Goal: Transaction & Acquisition: Obtain resource

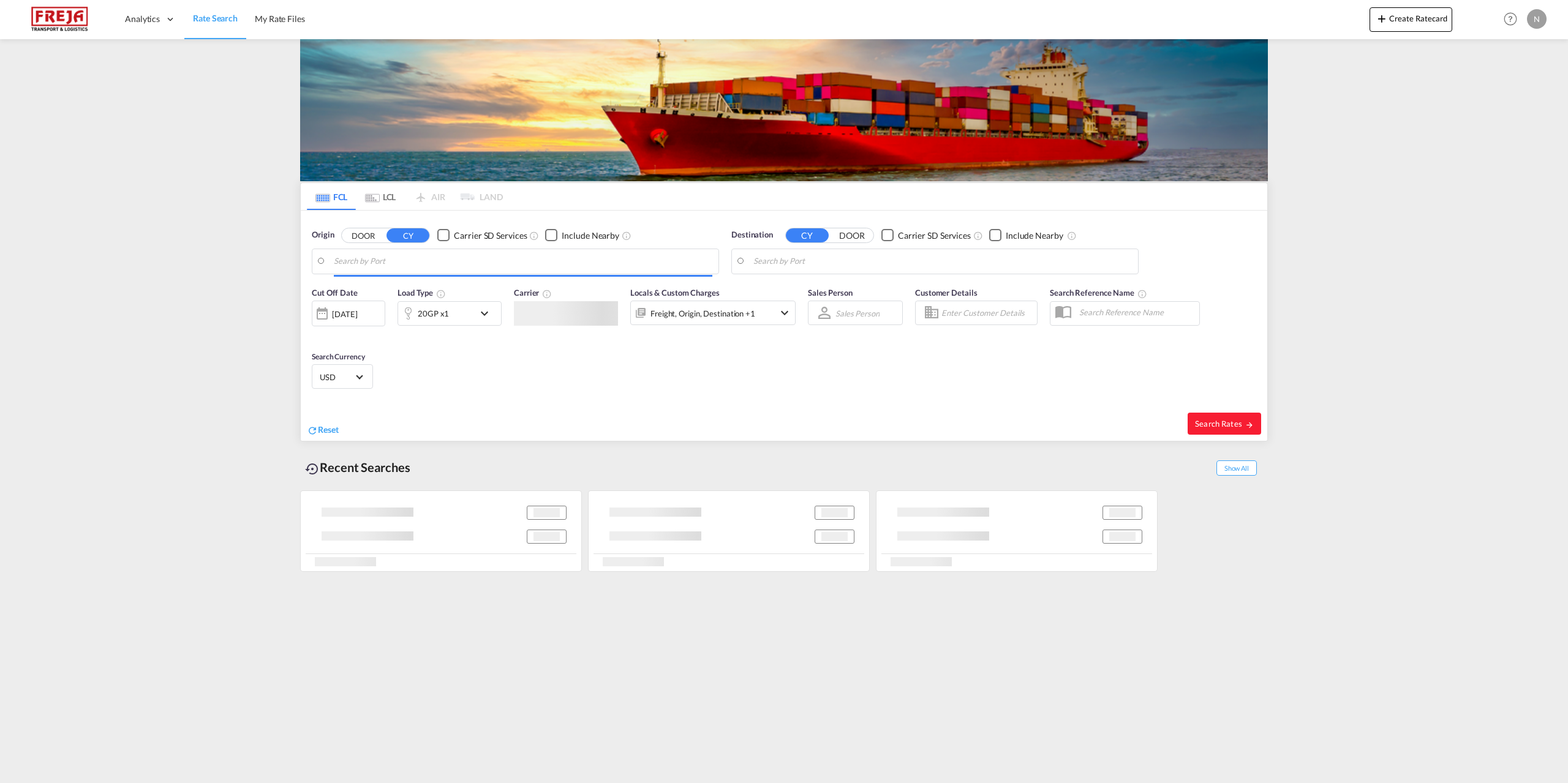
type input "[GEOGRAPHIC_DATA], DKAAL"
type input "[PERSON_NAME], UP, INDRI"
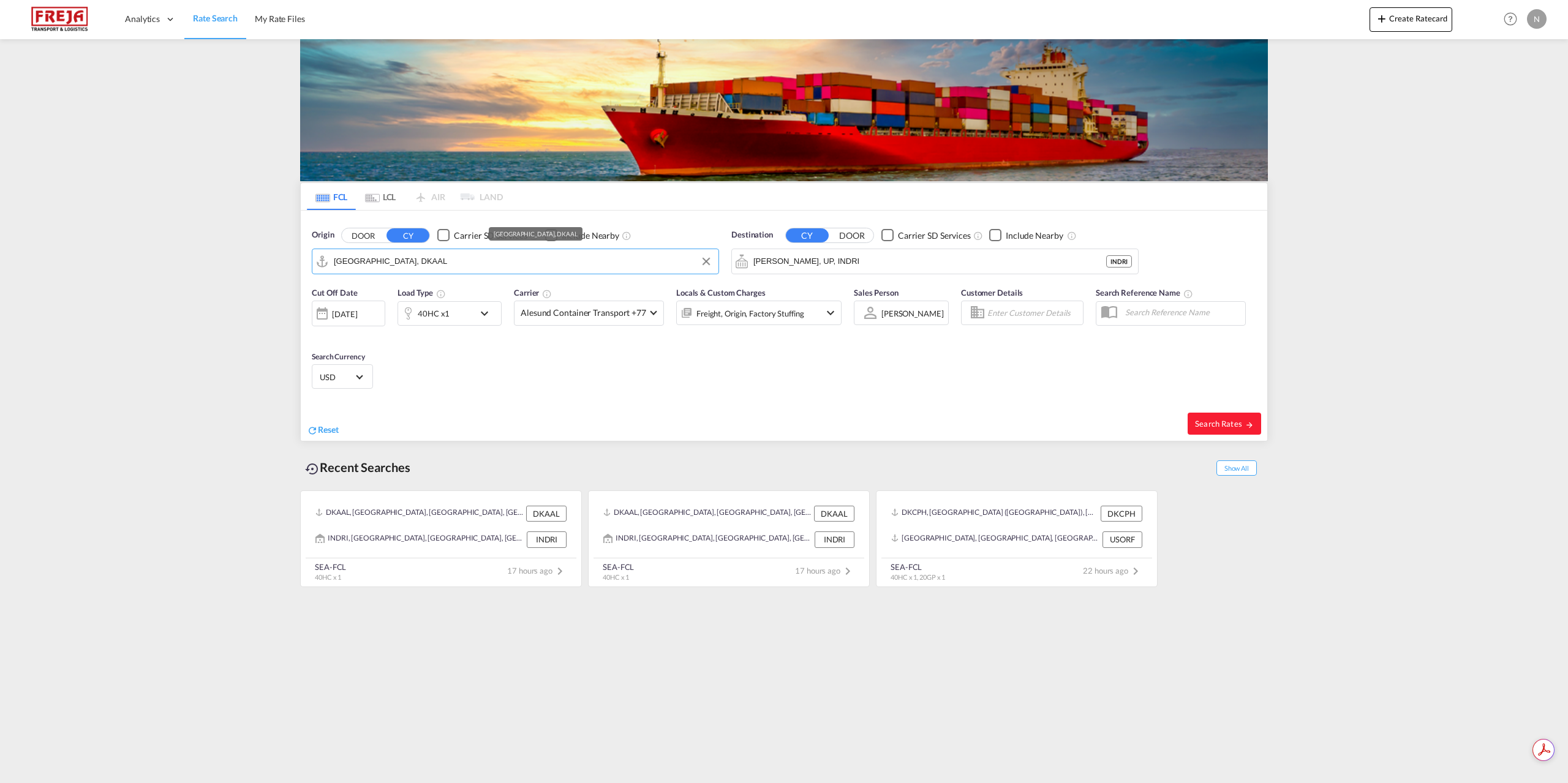
click at [546, 264] on input "[GEOGRAPHIC_DATA], DKAAL" at bounding box center [522, 261] width 379 height 19
click at [451, 303] on div "[GEOGRAPHIC_DATA] ([GEOGRAPHIC_DATA]) Denmark DKCPH" at bounding box center [429, 295] width 233 height 37
type input "[GEOGRAPHIC_DATA] ([GEOGRAPHIC_DATA]), DKCPH"
click at [845, 266] on input "[PERSON_NAME], UP, INDRI" at bounding box center [942, 261] width 379 height 19
click at [841, 287] on div "[GEOGRAPHIC_DATA] , [GEOGRAPHIC_DATA] [GEOGRAPHIC_DATA] [GEOGRAPHIC_DATA]" at bounding box center [848, 298] width 233 height 44
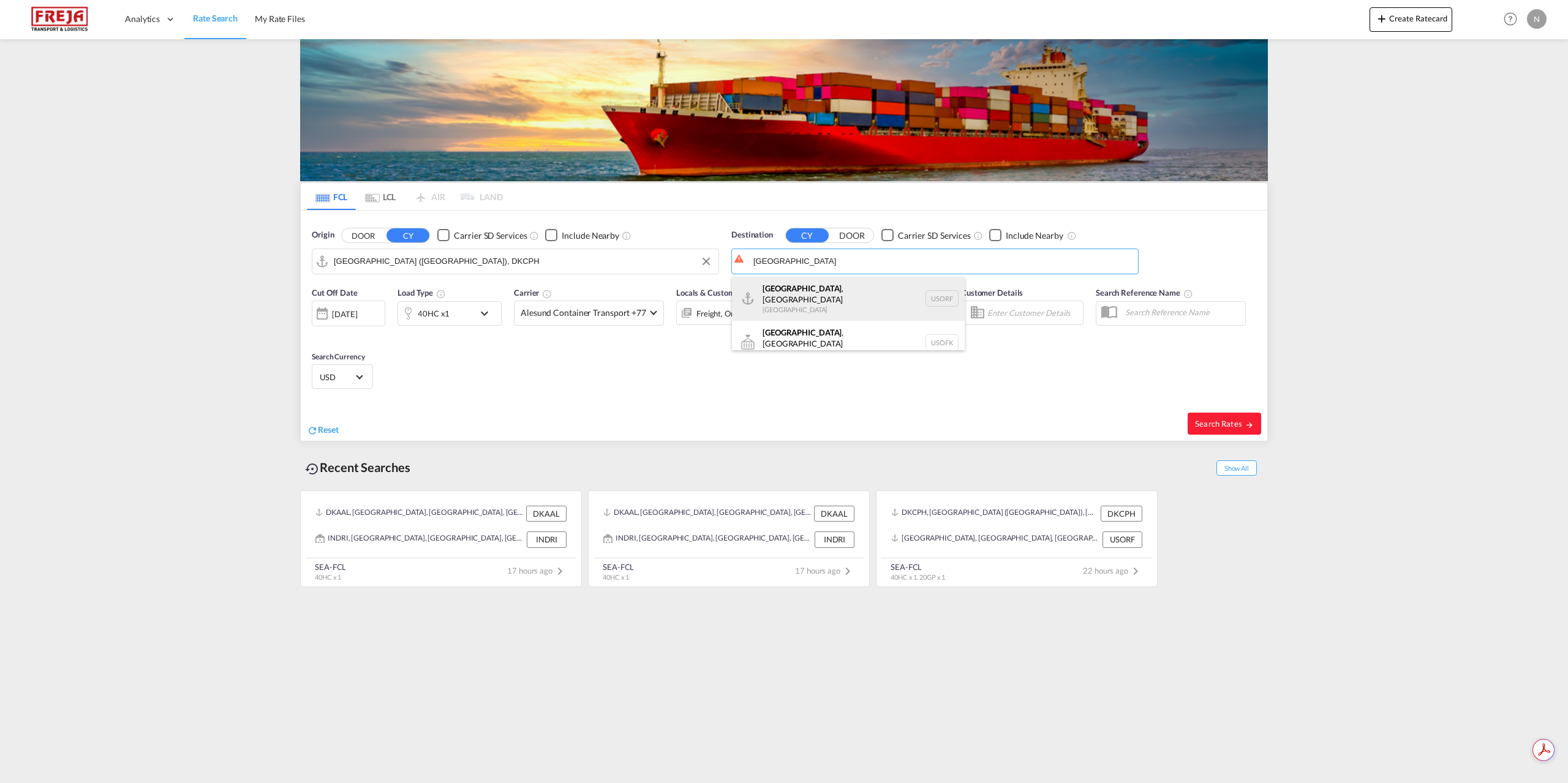
type input "[GEOGRAPHIC_DATA], [GEOGRAPHIC_DATA], [GEOGRAPHIC_DATA]"
click at [636, 320] on md-select-value "Alesund Container Transport +77" at bounding box center [589, 312] width 149 height 24
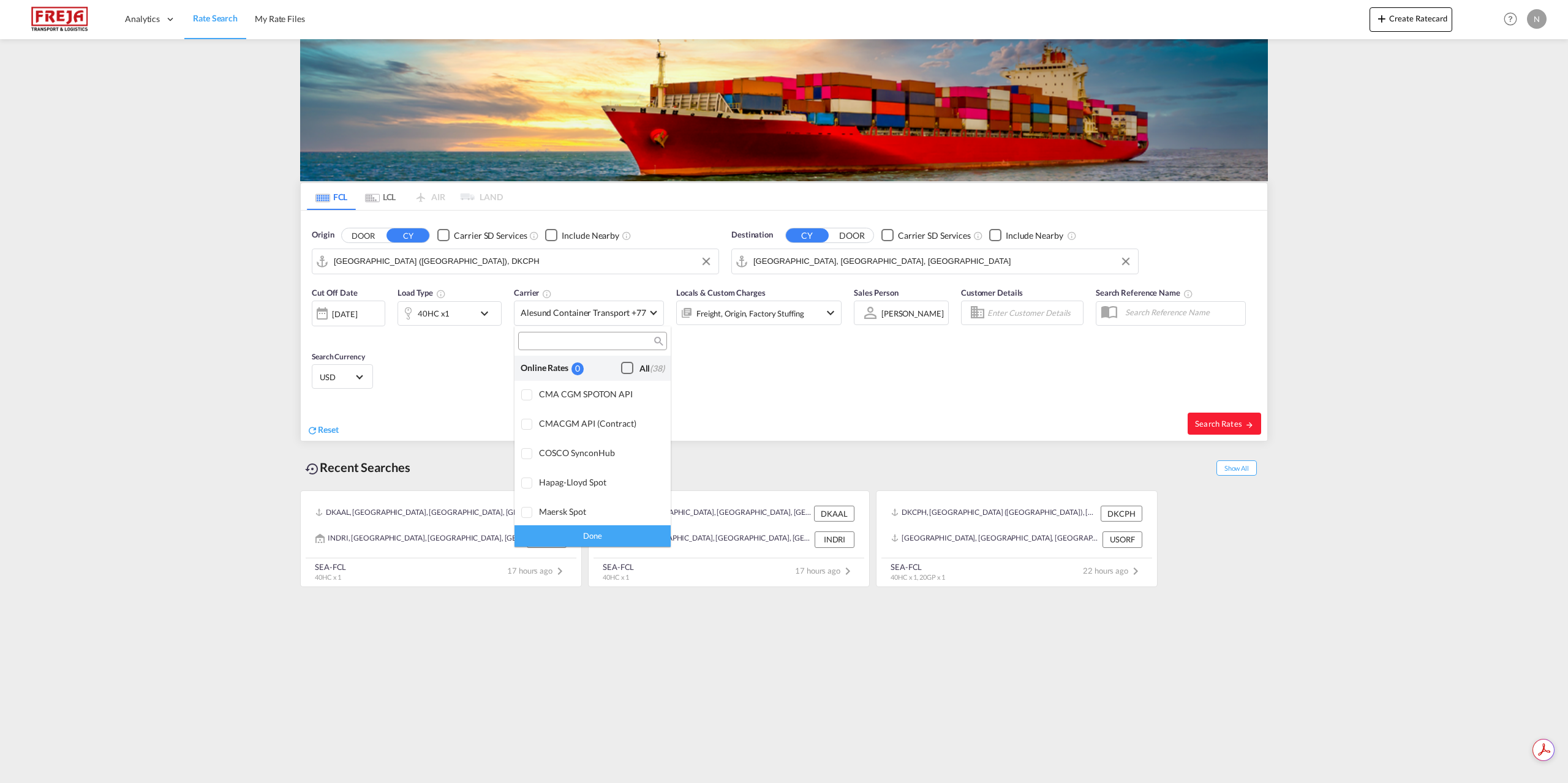
click at [650, 366] on span "(38)" at bounding box center [657, 368] width 14 height 10
click at [631, 534] on div "Done" at bounding box center [592, 536] width 156 height 22
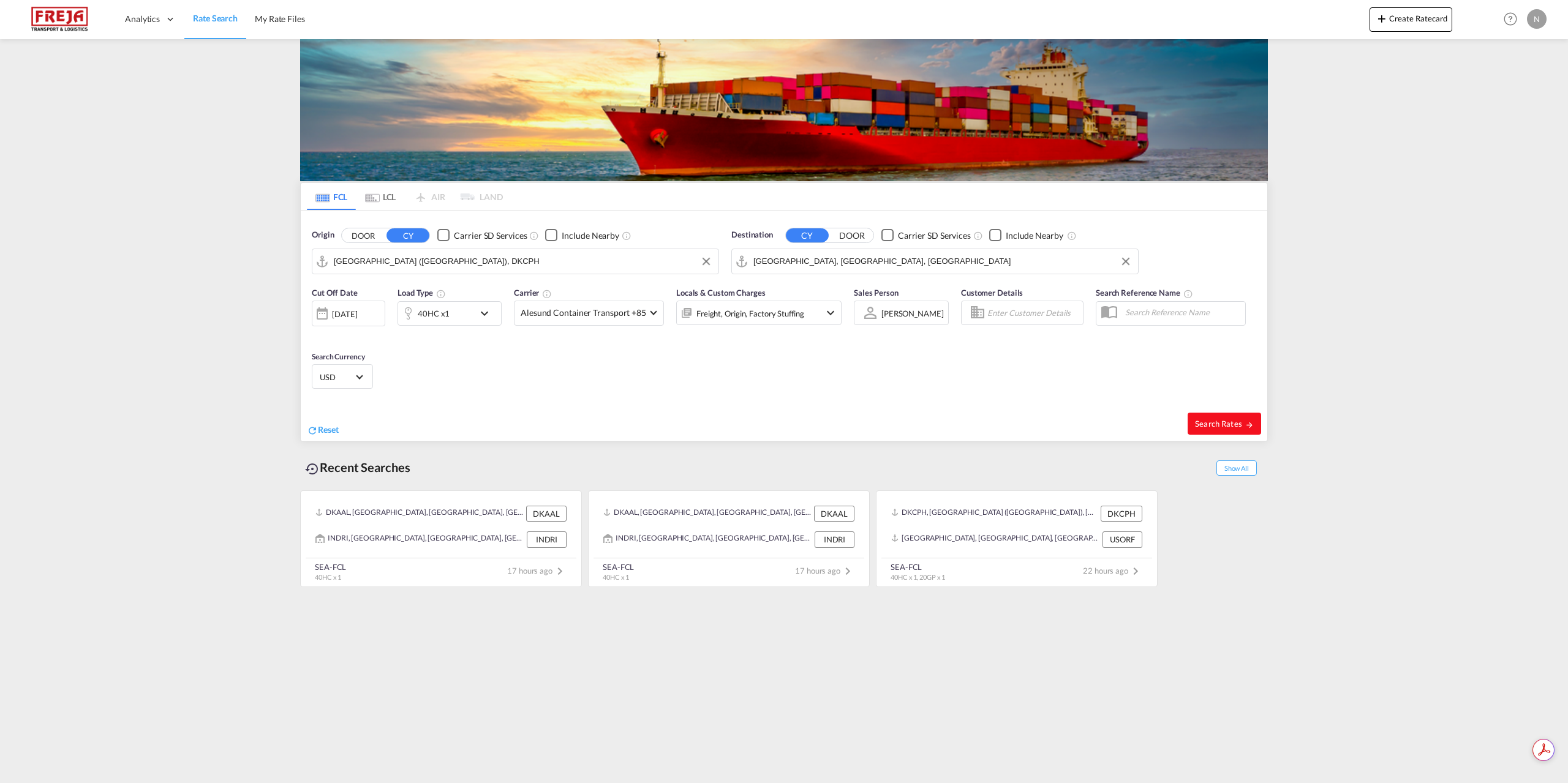
click at [1249, 426] on md-icon "icon-arrow-right" at bounding box center [1249, 425] width 9 height 9
type input "DKCPH to USORF / 17 Sep 2025"
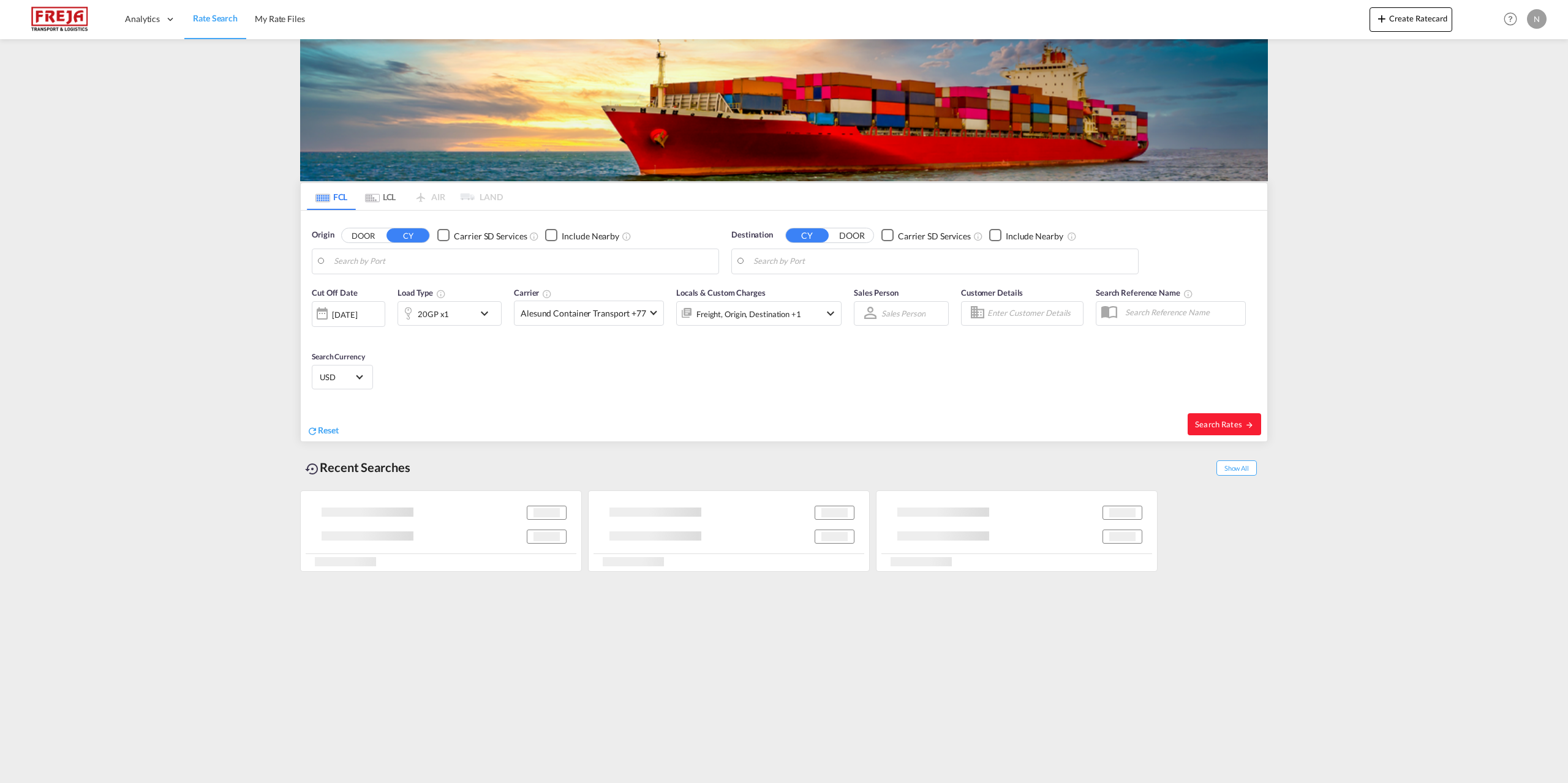
type input "[GEOGRAPHIC_DATA] ([GEOGRAPHIC_DATA]), DKCPH"
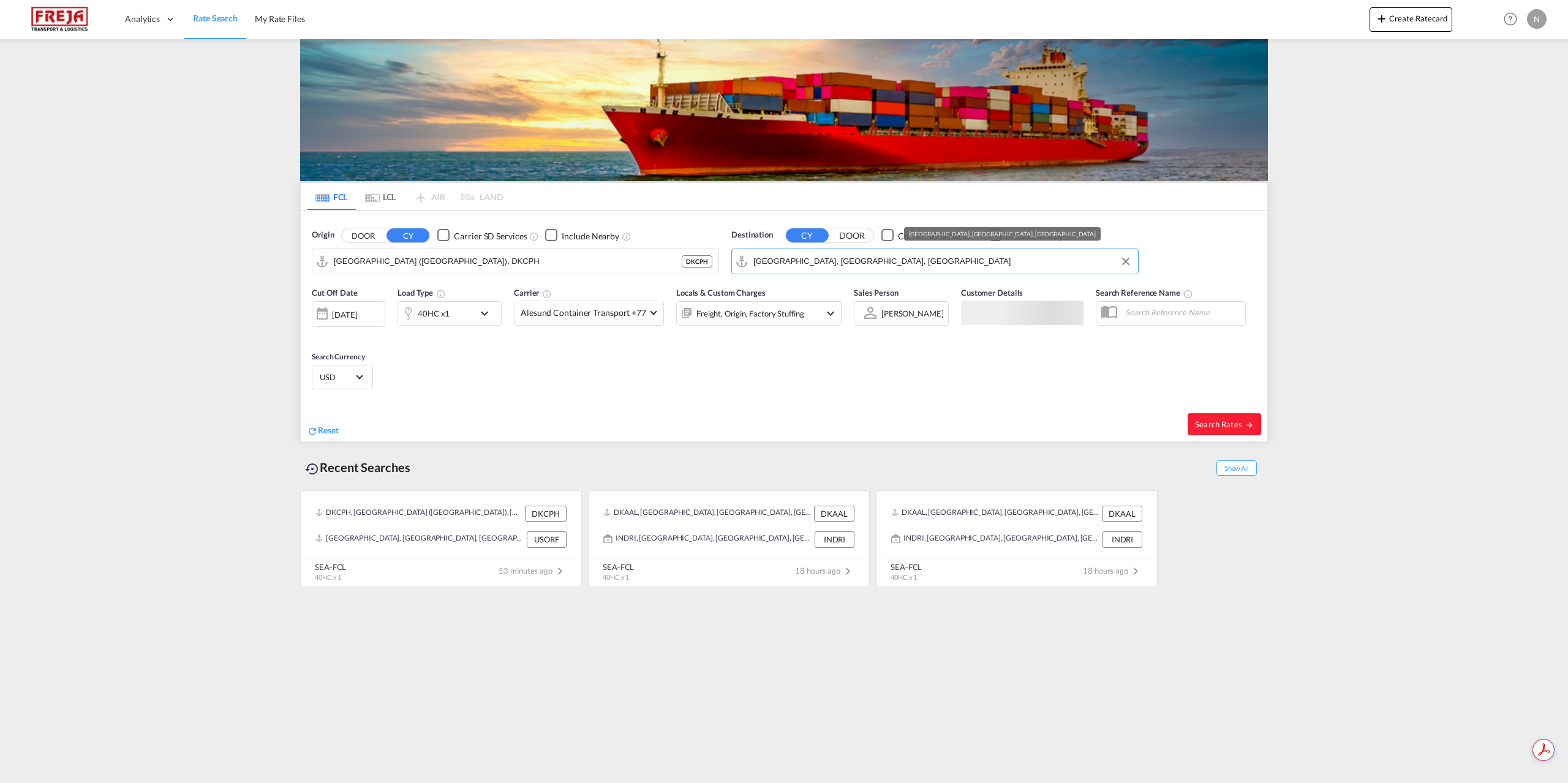
click at [839, 264] on input "[GEOGRAPHIC_DATA], [GEOGRAPHIC_DATA], [GEOGRAPHIC_DATA]" at bounding box center [942, 261] width 379 height 19
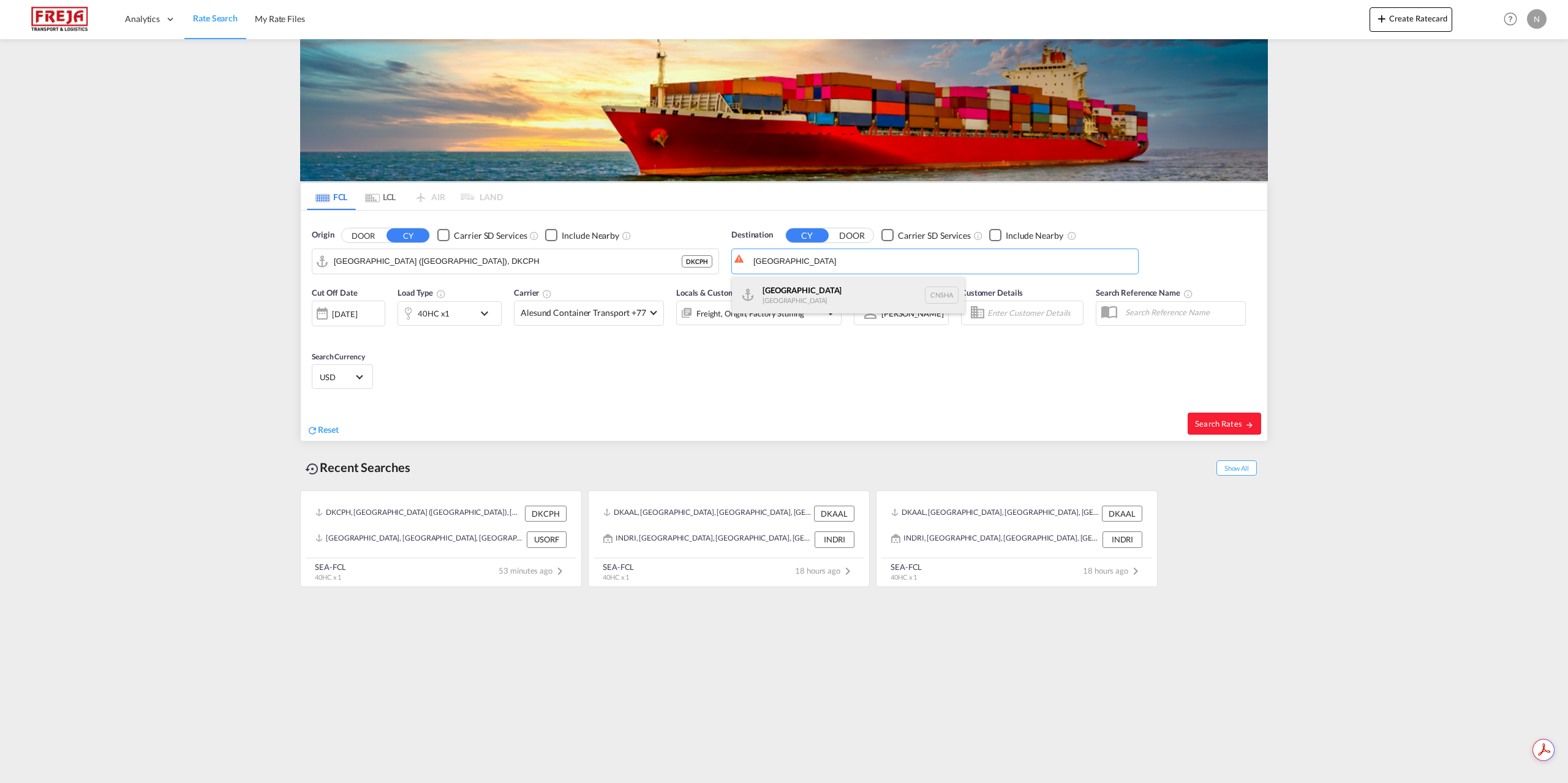
click at [821, 305] on div "Shanghai [GEOGRAPHIC_DATA] [GEOGRAPHIC_DATA]" at bounding box center [848, 295] width 233 height 37
type input "[GEOGRAPHIC_DATA], [GEOGRAPHIC_DATA]"
click at [517, 317] on md-select-value "Alesund Container Transport +77" at bounding box center [589, 312] width 149 height 24
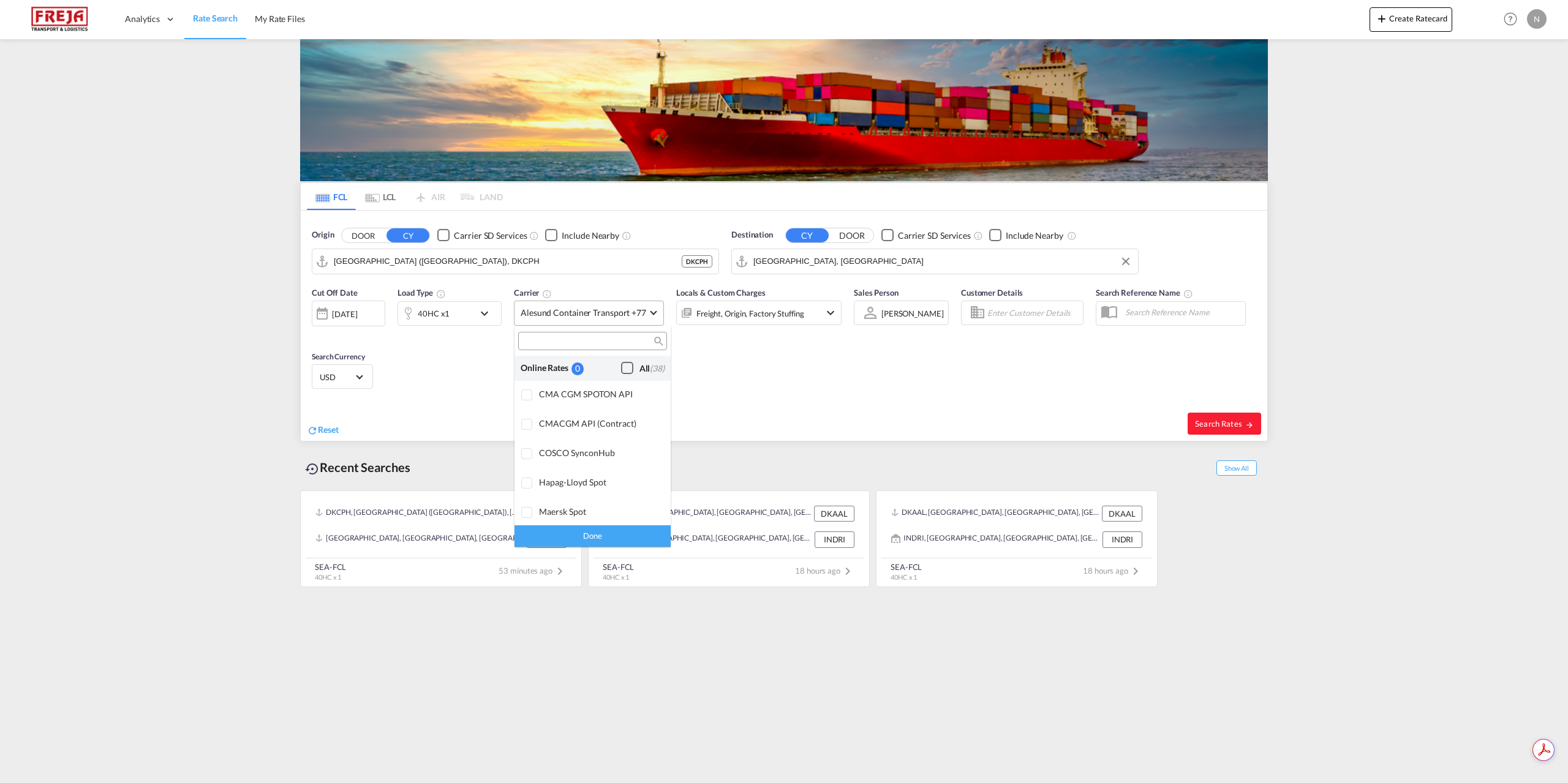
click at [640, 362] on div "All (38)" at bounding box center [652, 368] width 25 height 12
click at [603, 538] on div "Done" at bounding box center [592, 536] width 156 height 22
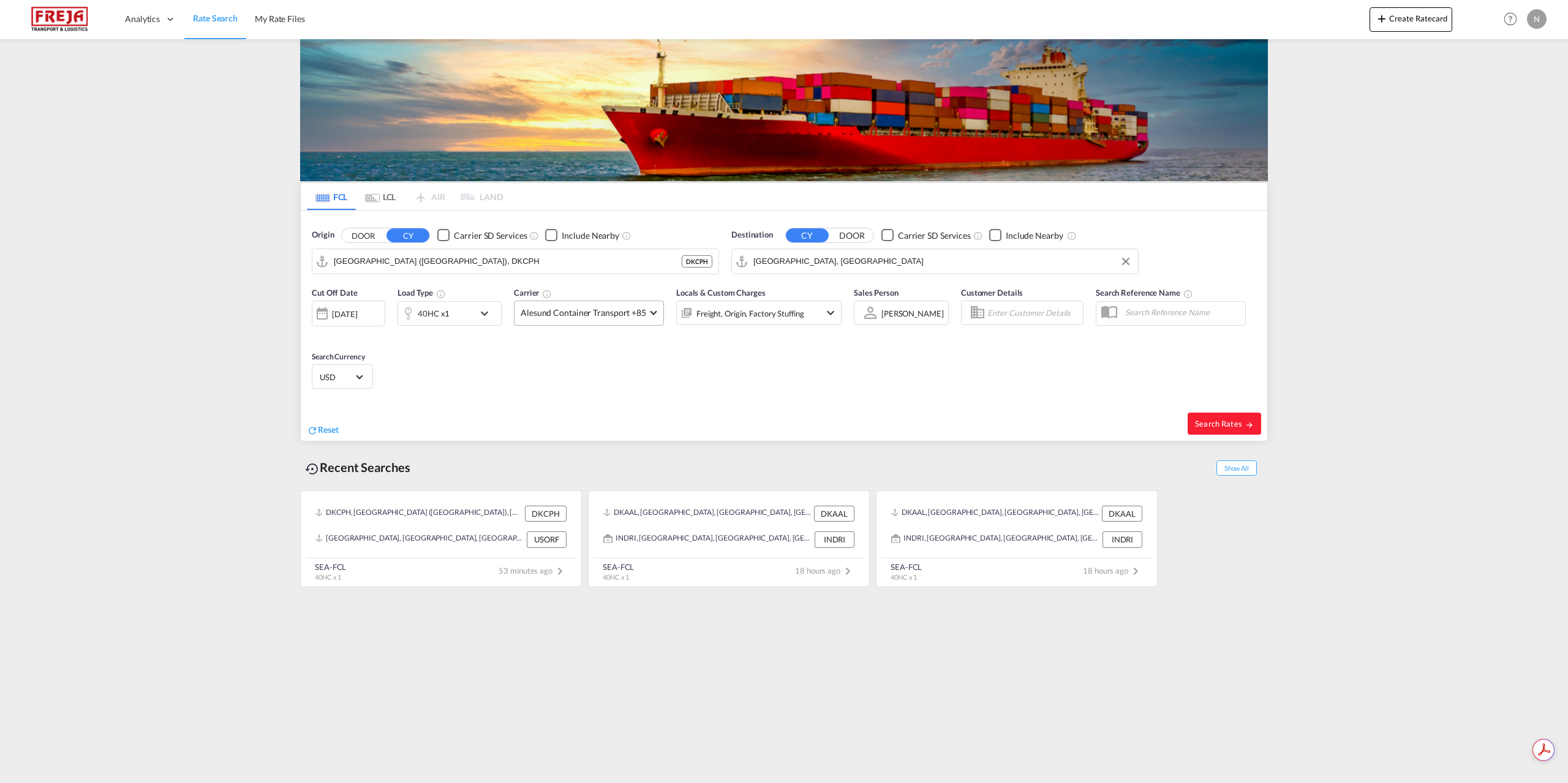
click at [474, 313] on div "40HC x1" at bounding box center [436, 313] width 76 height 24
click at [355, 371] on span "40HC" at bounding box center [348, 367] width 35 height 12
click at [363, 313] on md-option "20GP" at bounding box center [363, 307] width 83 height 29
click at [556, 416] on button "Done" at bounding box center [555, 411] width 43 height 22
click at [1218, 429] on button "Search Rates" at bounding box center [1224, 423] width 73 height 22
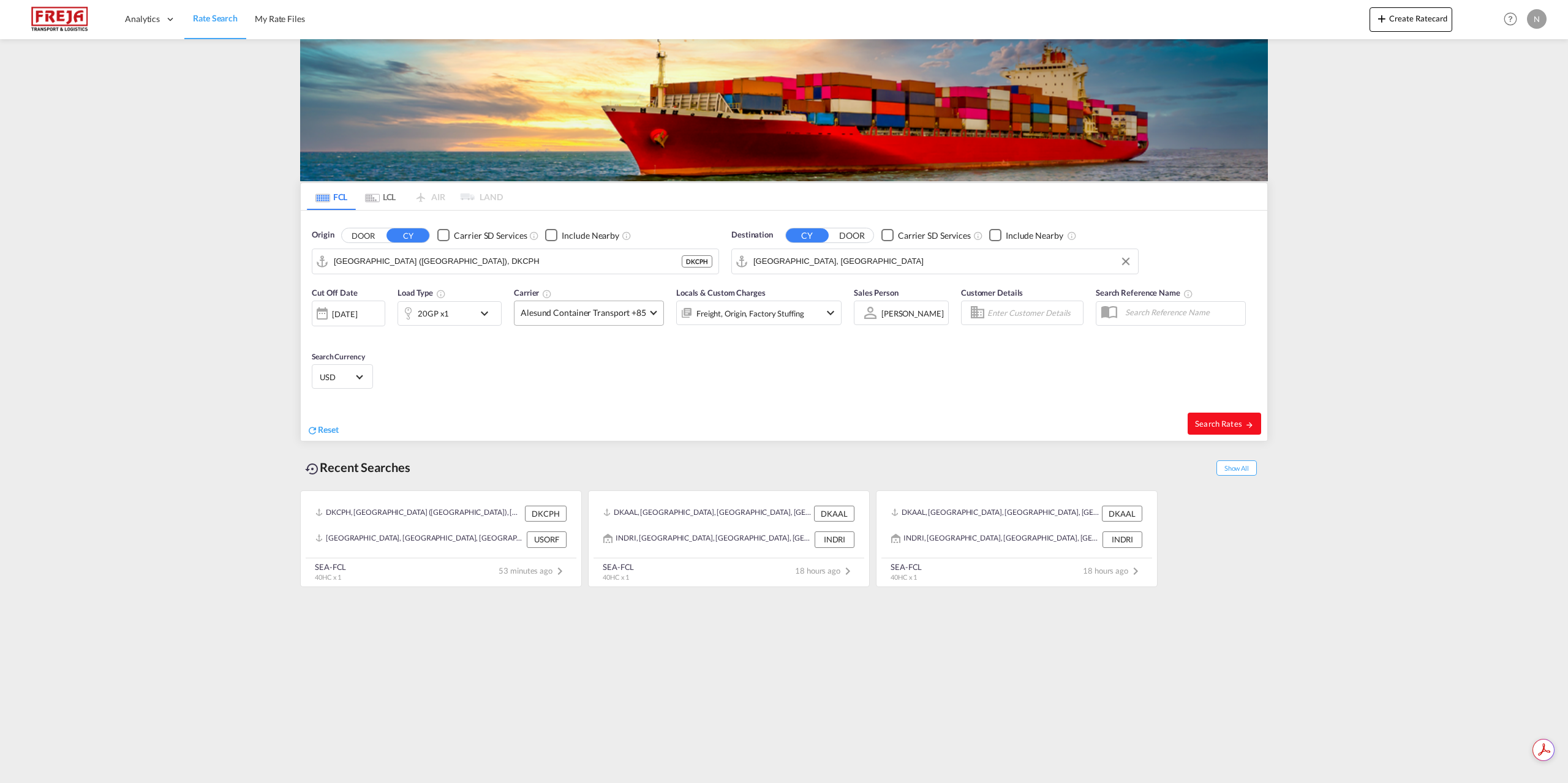
type input "DKCPH to CNSHA / [DATE]"
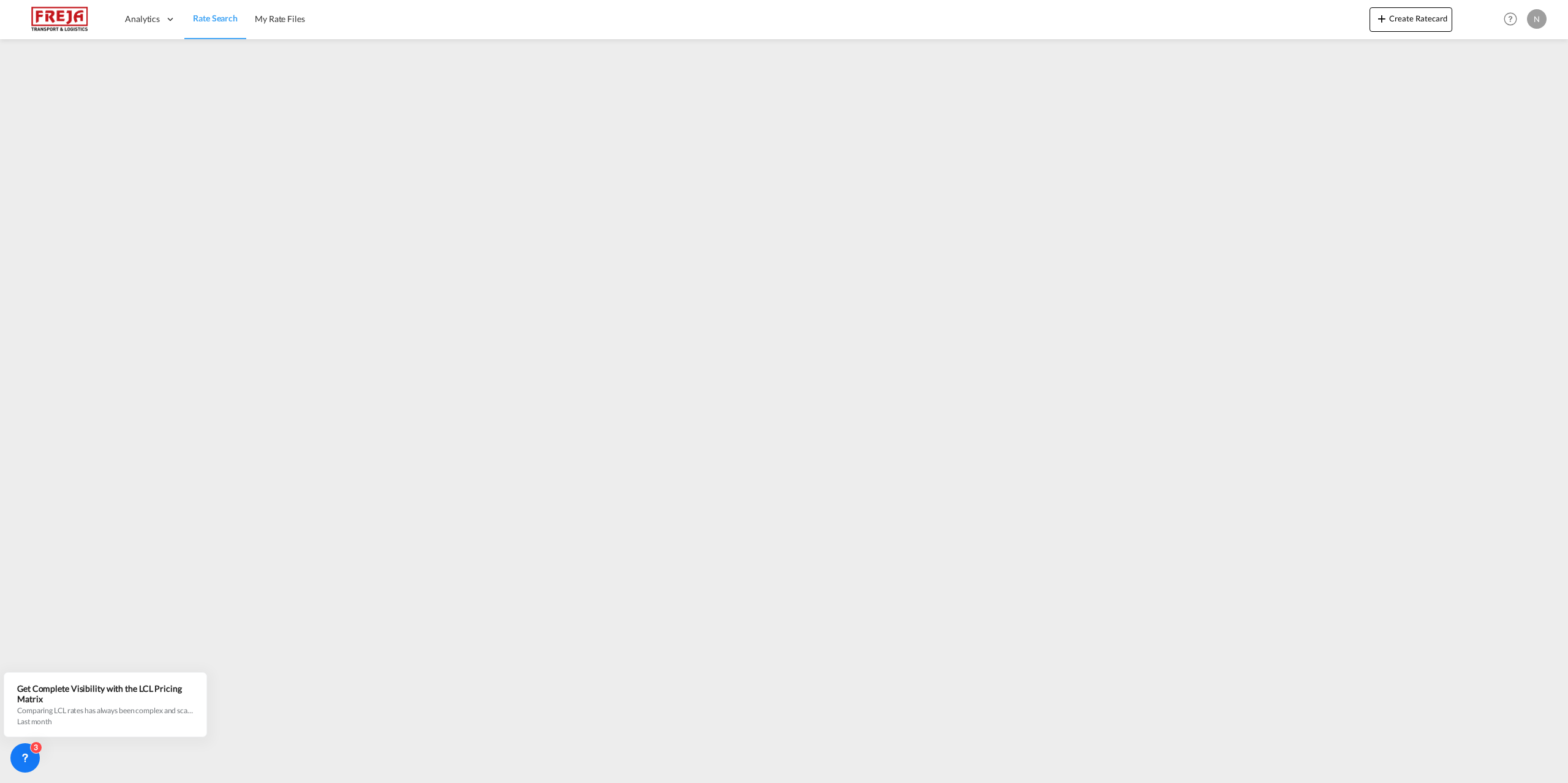
click at [218, 10] on link "Rate Search" at bounding box center [216, 19] width 62 height 40
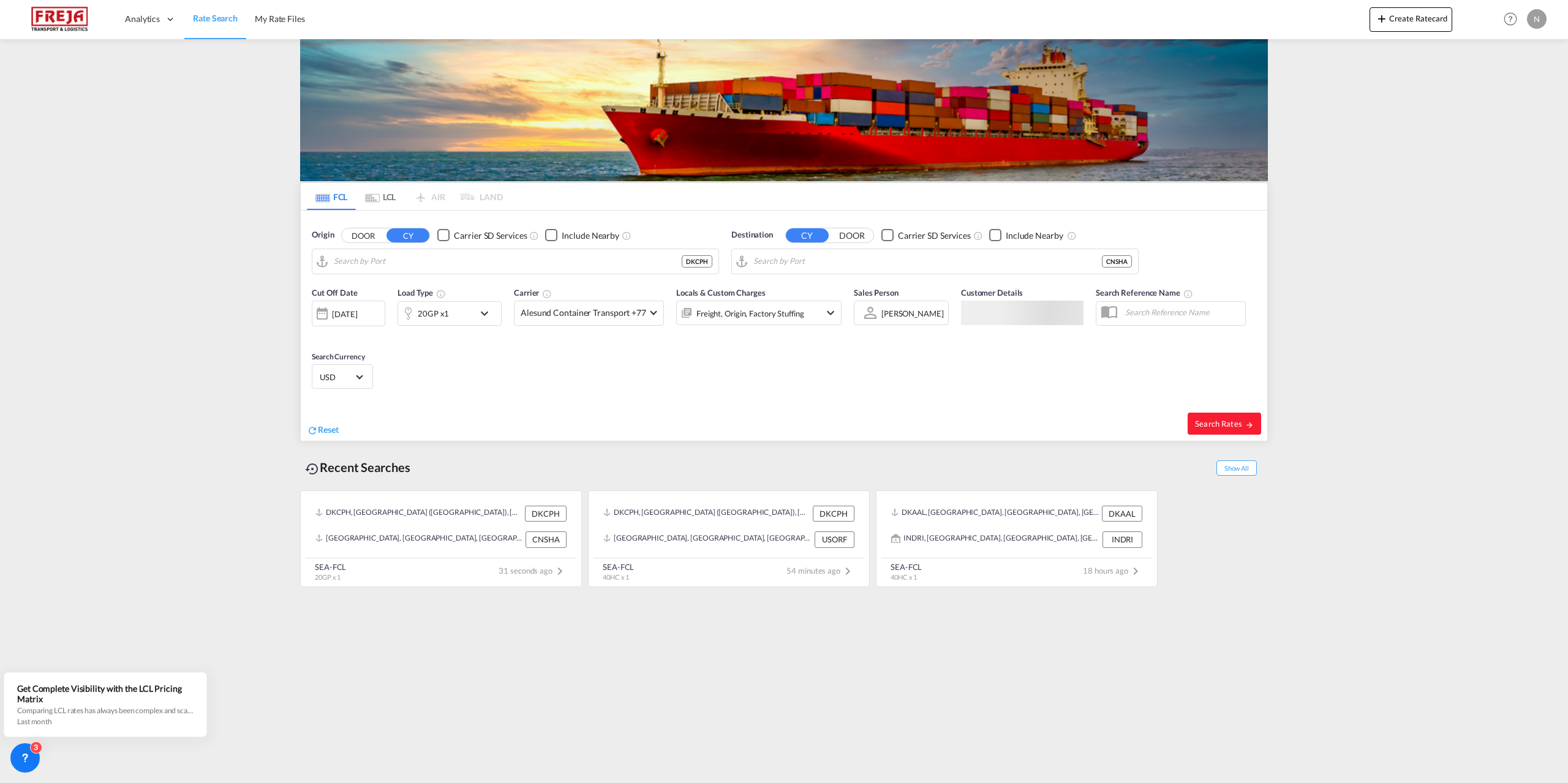
type input "[GEOGRAPHIC_DATA] ([GEOGRAPHIC_DATA]), DKCPH"
type input "[GEOGRAPHIC_DATA], [GEOGRAPHIC_DATA]"
click at [412, 263] on input "[GEOGRAPHIC_DATA] ([GEOGRAPHIC_DATA]), DKCPH" at bounding box center [522, 261] width 379 height 19
click at [408, 284] on div "Fredericia [GEOGRAPHIC_DATA] DKFRC" at bounding box center [429, 295] width 233 height 37
type input "[GEOGRAPHIC_DATA], DKFRC"
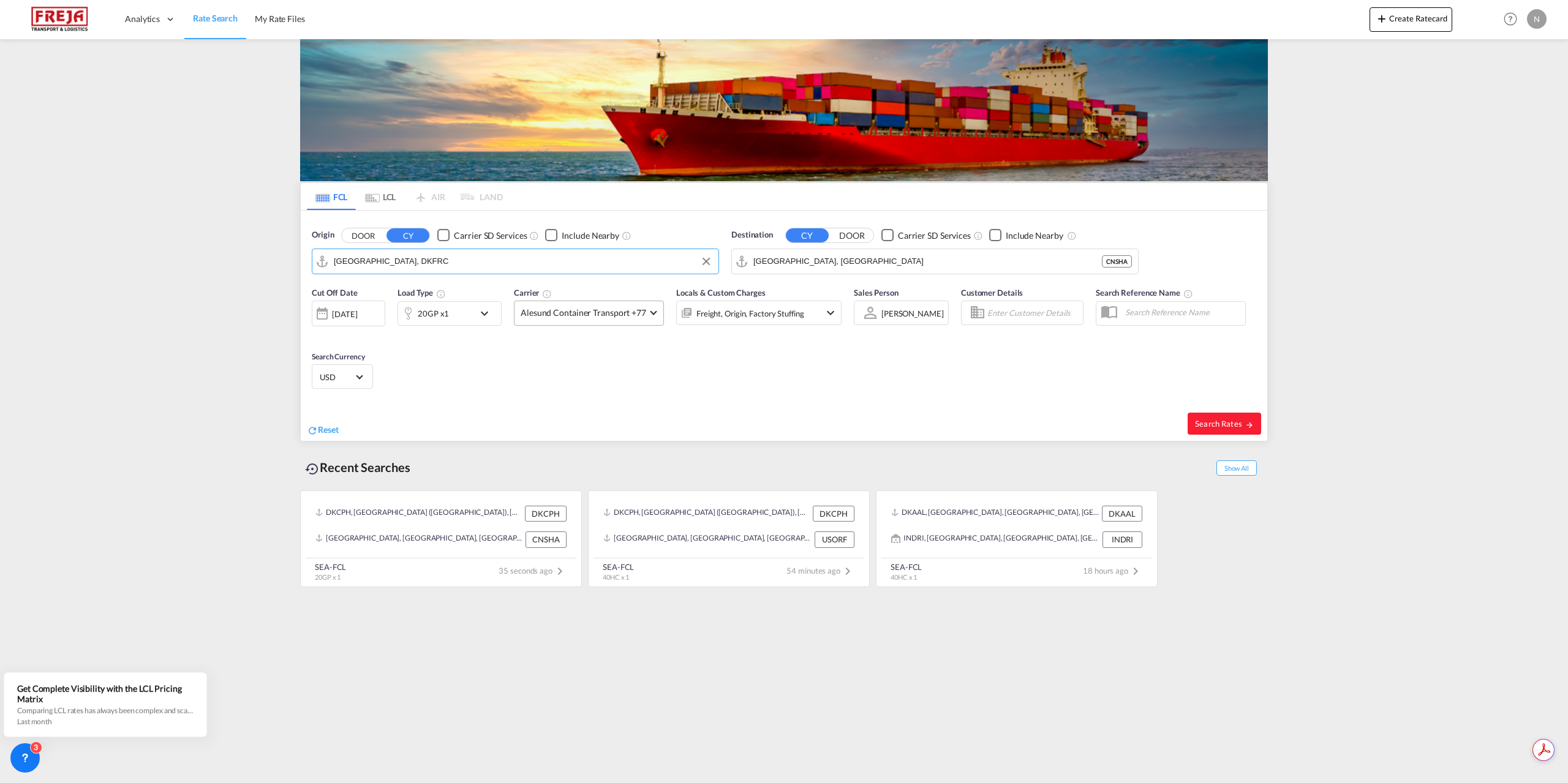
click at [591, 321] on md-select-value "Alesund Container Transport +77" at bounding box center [589, 312] width 149 height 24
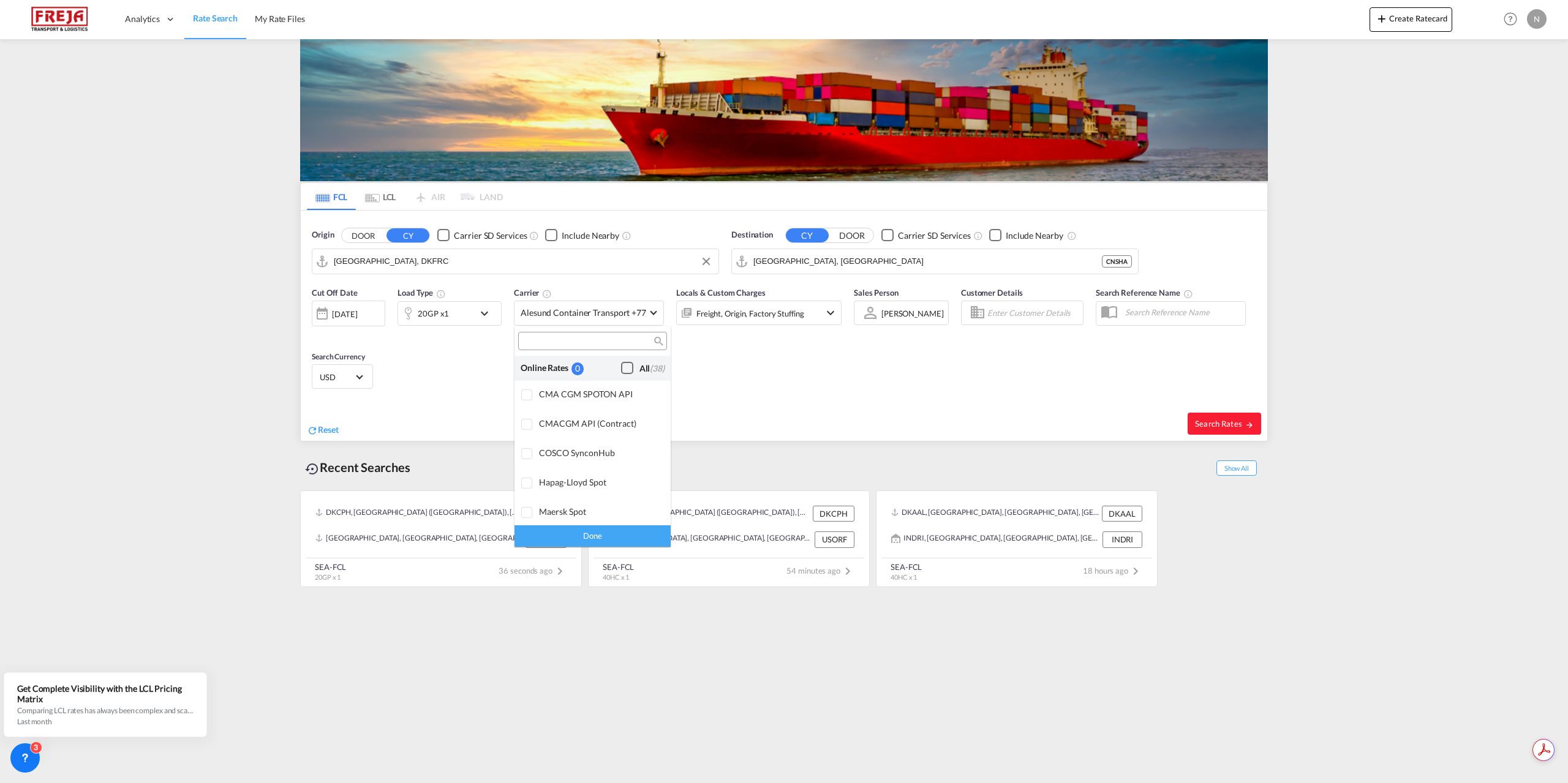
click at [623, 363] on div "Checkbox No Ink" at bounding box center [627, 368] width 12 height 12
click at [617, 533] on div "Done" at bounding box center [592, 536] width 156 height 22
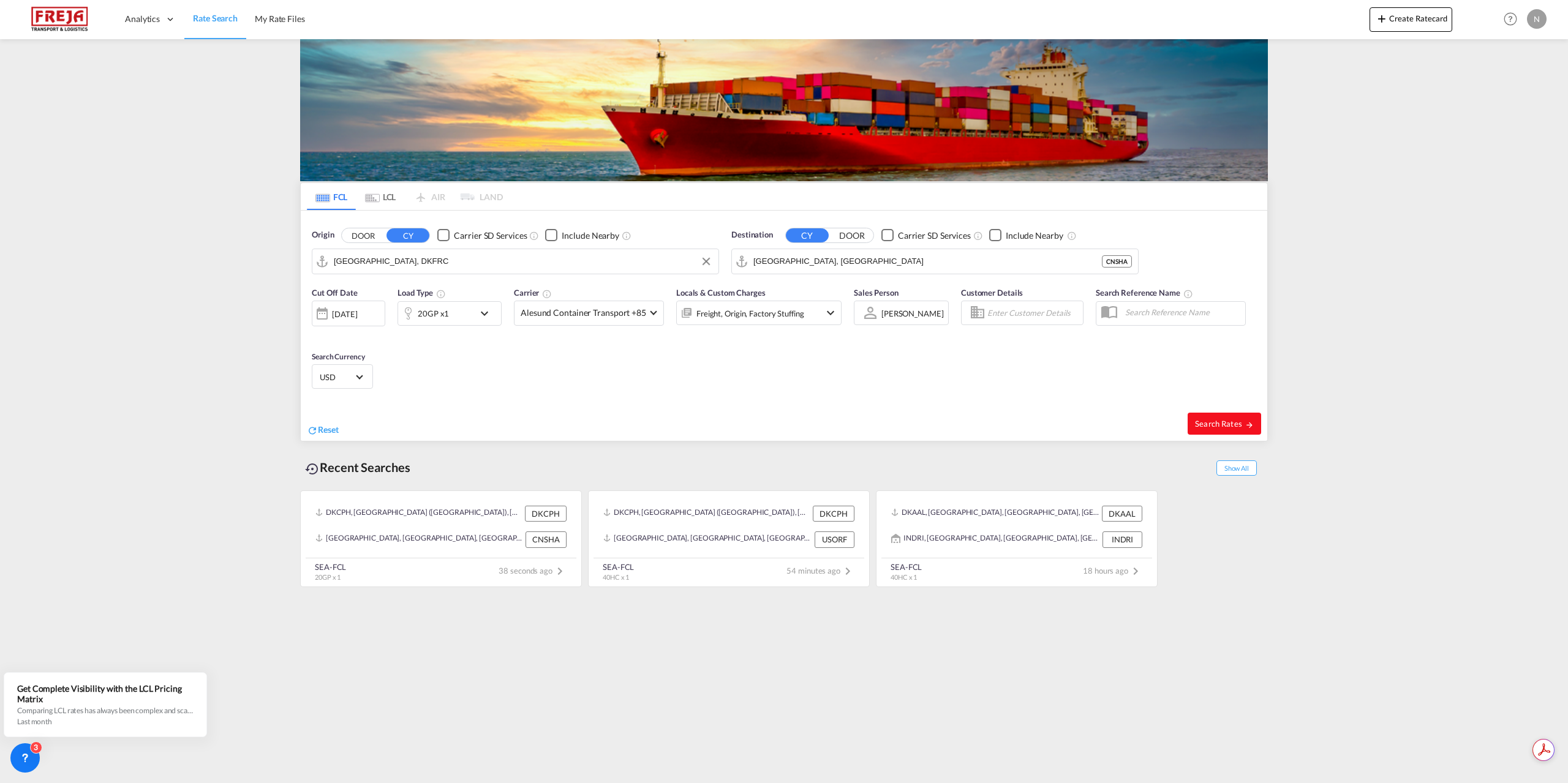
click at [1192, 425] on button "Search Rates" at bounding box center [1224, 423] width 73 height 22
type input "DKFRC to CNSHA / [DATE]"
